Goal: Task Accomplishment & Management: Manage account settings

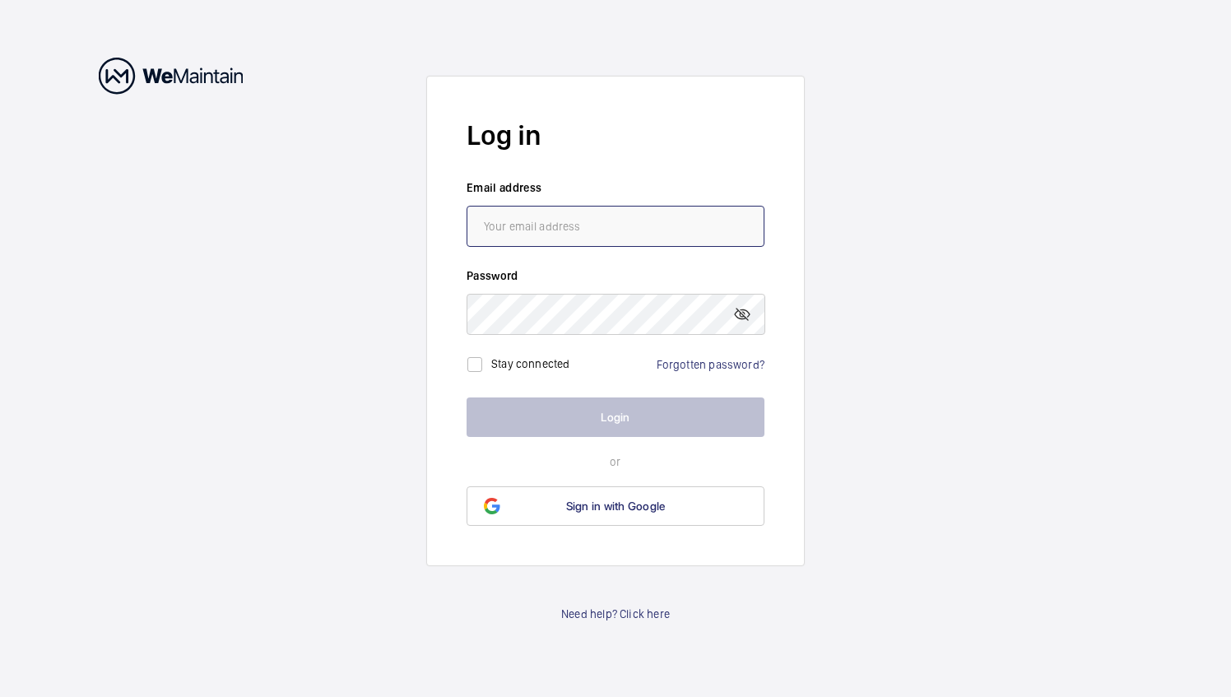
click at [565, 214] on input "email" at bounding box center [616, 226] width 298 height 41
type input "[EMAIL_ADDRESS][DOMAIN_NAME]"
click at [689, 366] on link "Forgotten password?" at bounding box center [711, 364] width 108 height 13
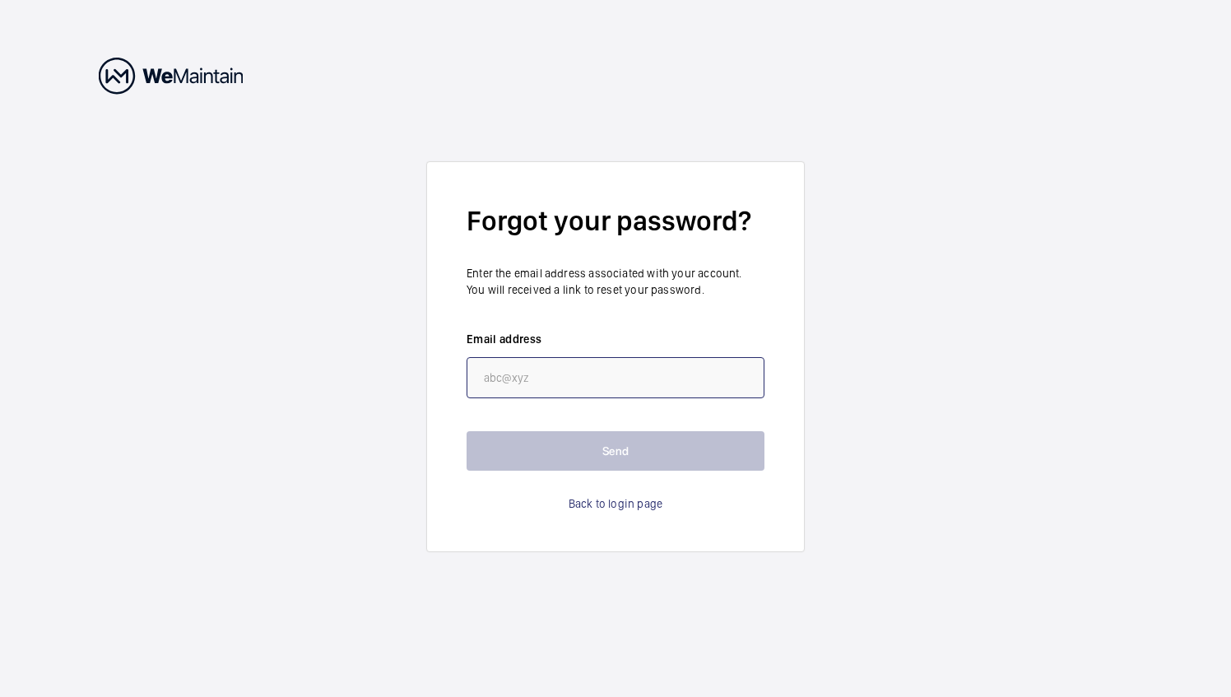
click at [585, 380] on input "email" at bounding box center [616, 377] width 298 height 41
type input "[EMAIL_ADDRESS][DOMAIN_NAME]"
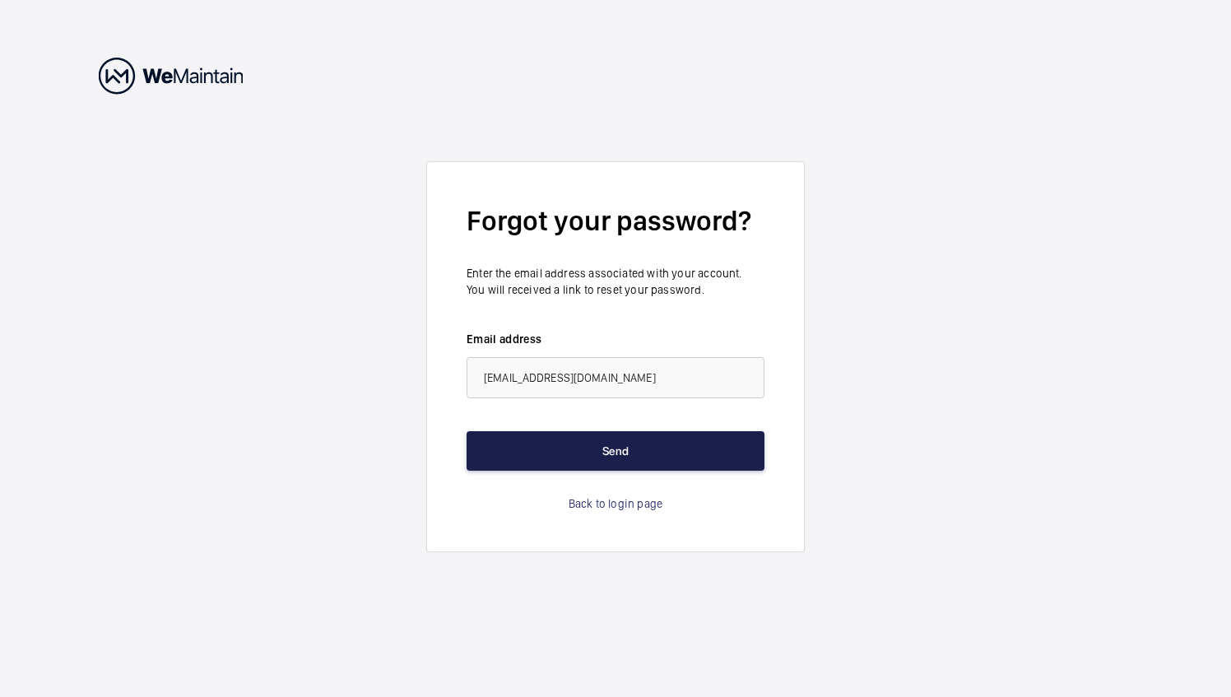
click at [700, 462] on button "Send" at bounding box center [616, 451] width 298 height 40
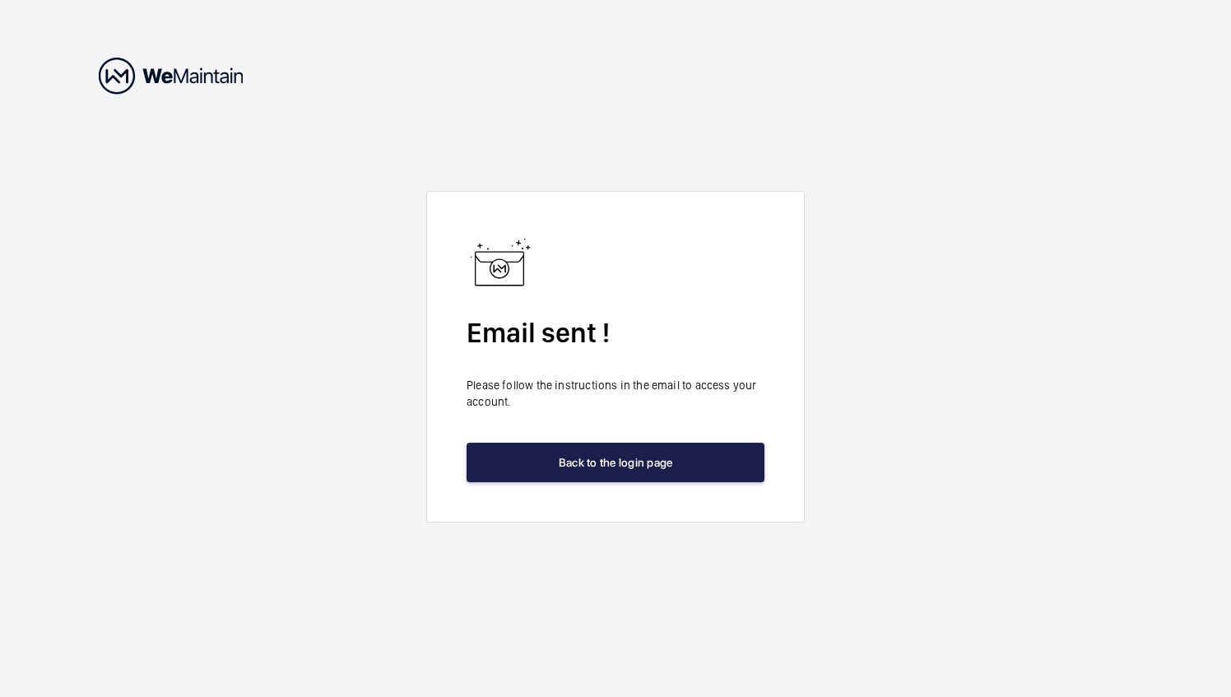
click at [749, 463] on button "Back to the login page" at bounding box center [616, 463] width 298 height 40
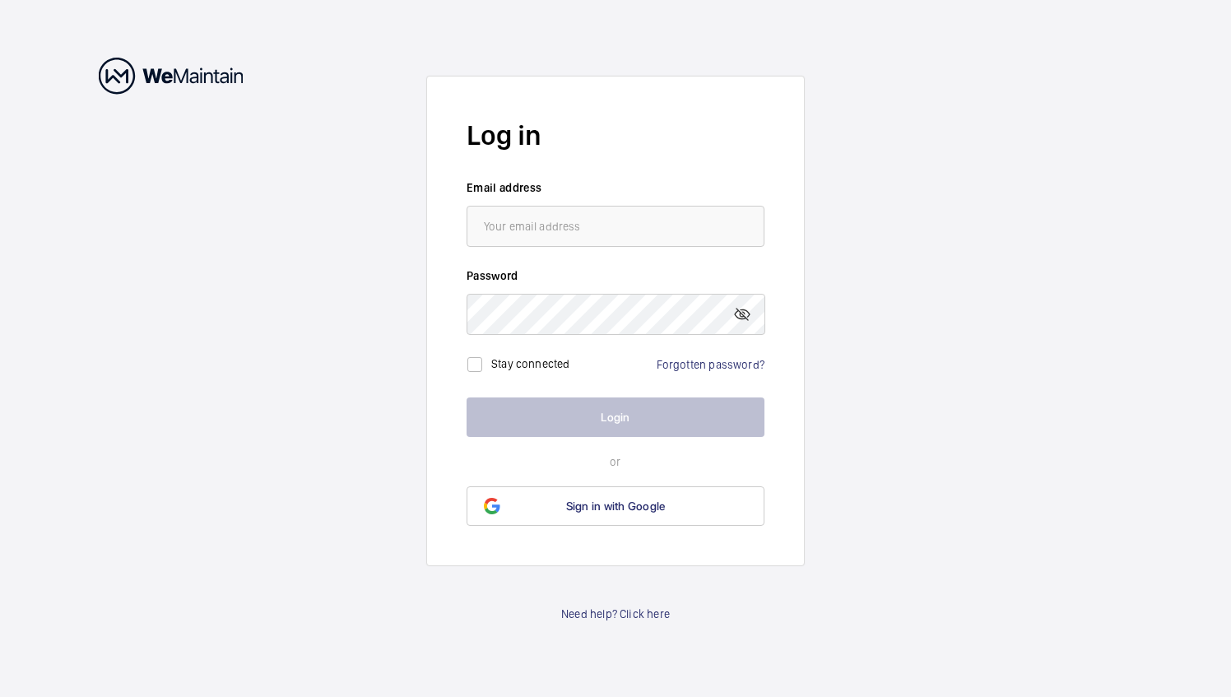
click at [839, 438] on wm-front-auth-container "Log in Email address Password Stay connected Forgotten password? Login or Sign …" at bounding box center [615, 348] width 1231 height 697
click at [547, 243] on input "email" at bounding box center [616, 226] width 298 height 41
type input "[EMAIL_ADDRESS][DOMAIN_NAME]"
click at [738, 367] on link "Forgotten password?" at bounding box center [711, 364] width 108 height 13
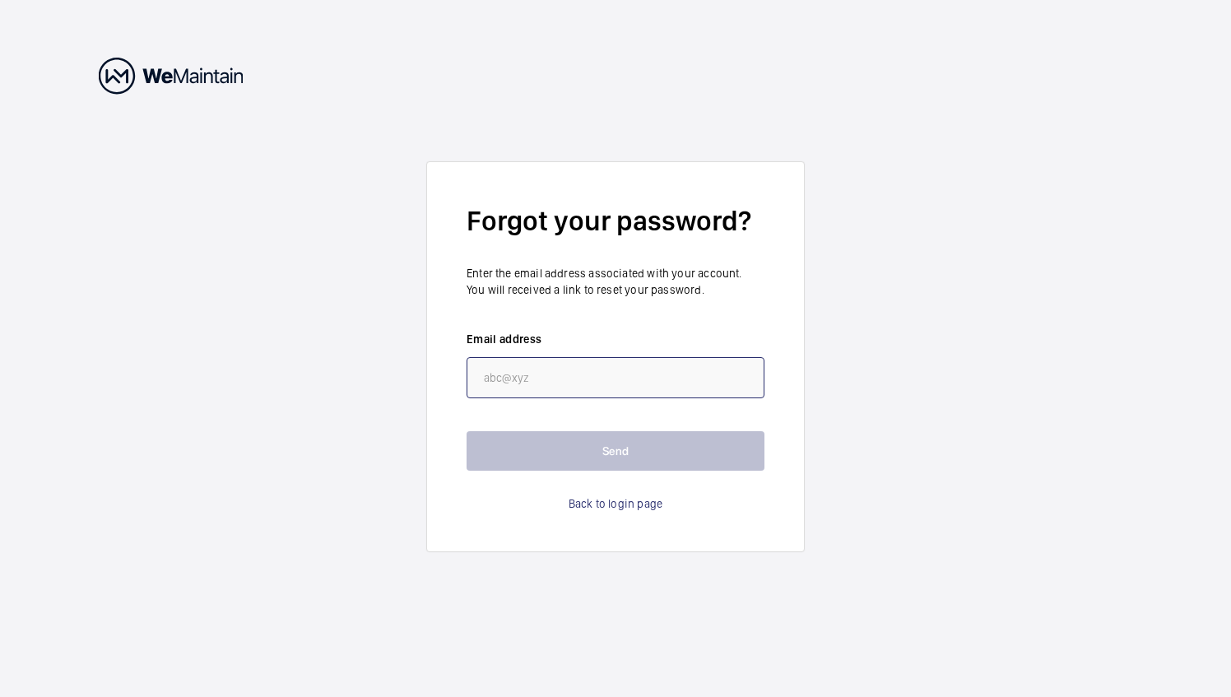
click at [633, 375] on input "email" at bounding box center [616, 377] width 298 height 41
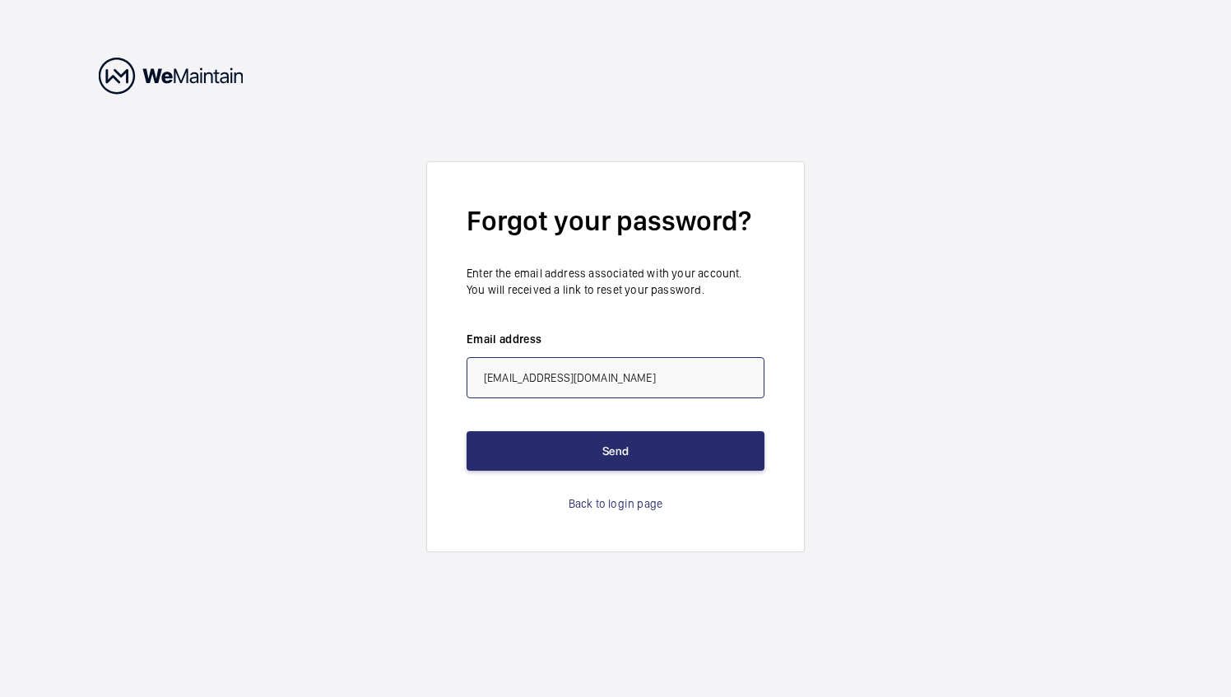
type input "[EMAIL_ADDRESS][DOMAIN_NAME]"
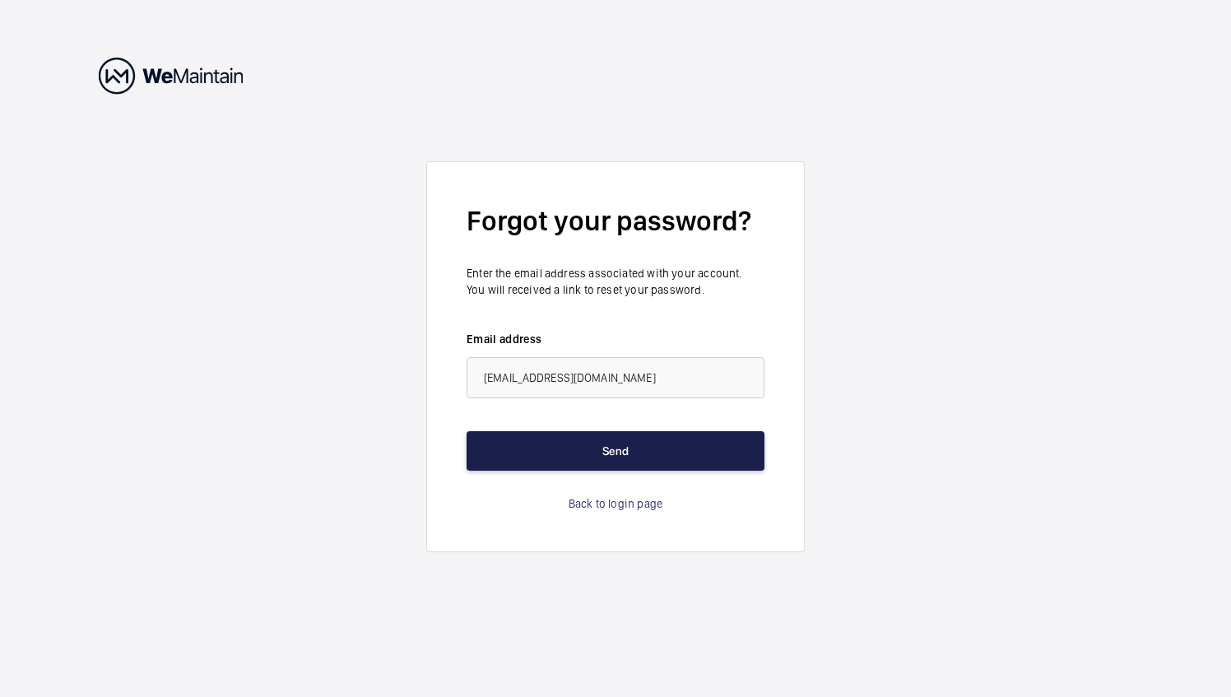
click at [655, 449] on button "Send" at bounding box center [616, 451] width 298 height 40
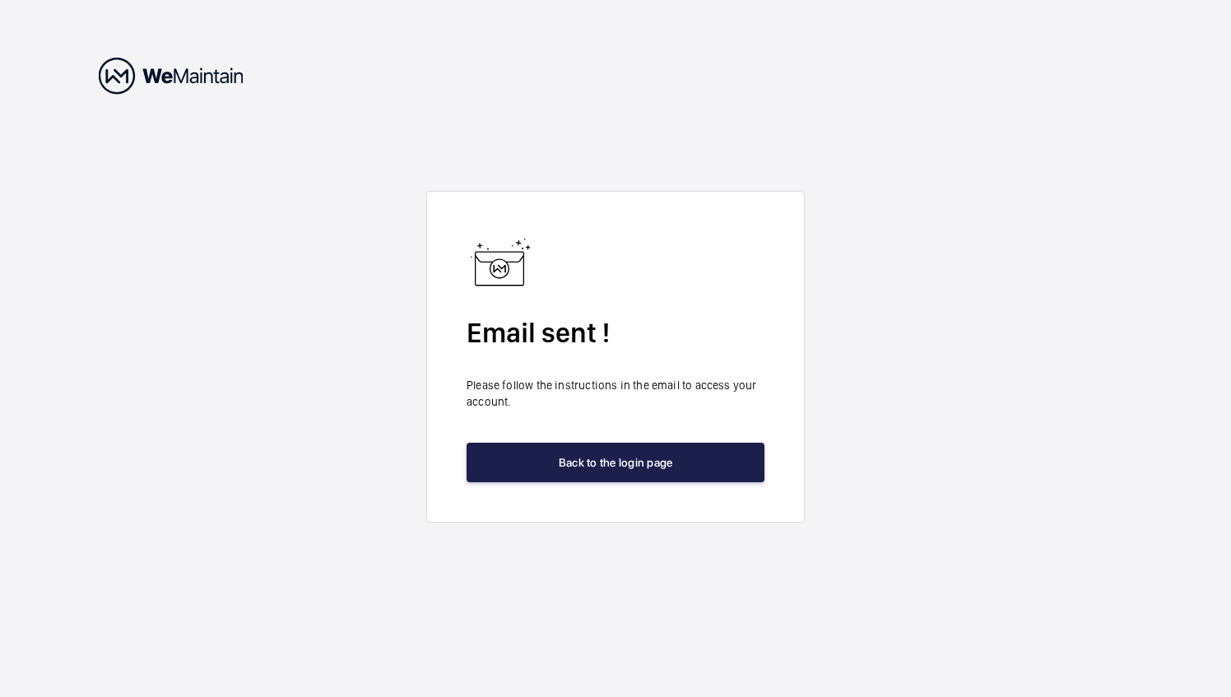
click at [669, 459] on button "Back to the login page" at bounding box center [616, 463] width 298 height 40
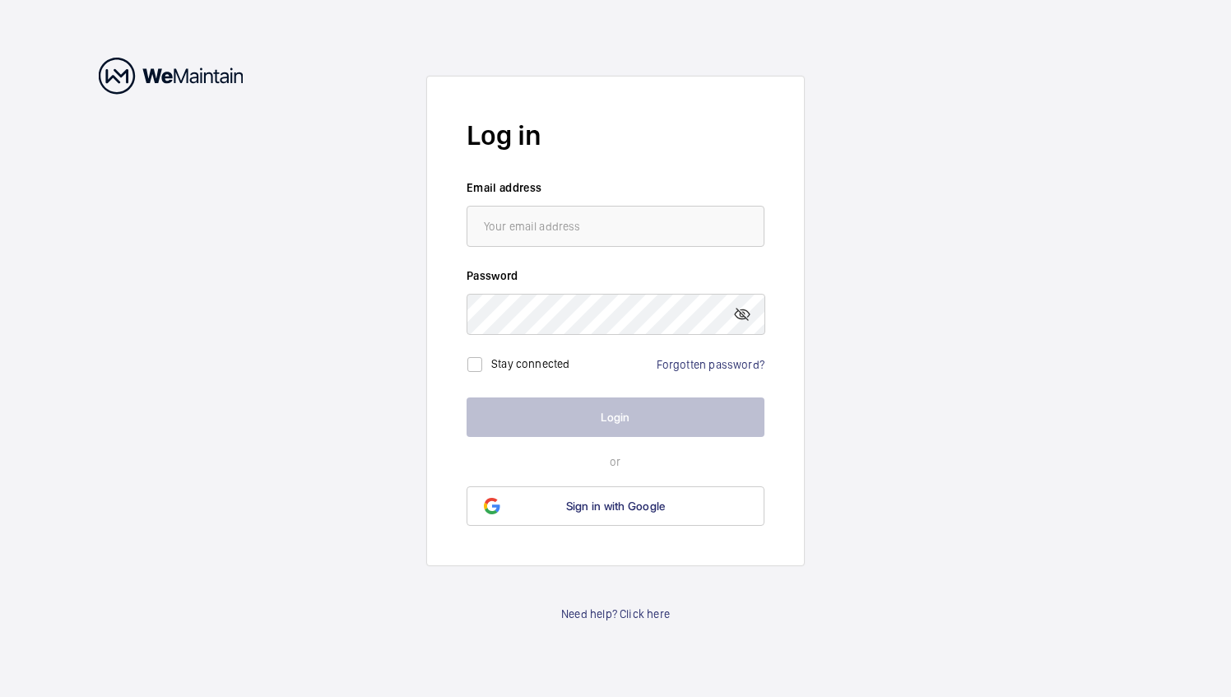
click at [890, 482] on wm-front-auth-container "Log in Email address Password Stay connected Forgotten password? Login or Sign …" at bounding box center [615, 348] width 1231 height 697
